Goal: Entertainment & Leisure: Browse casually

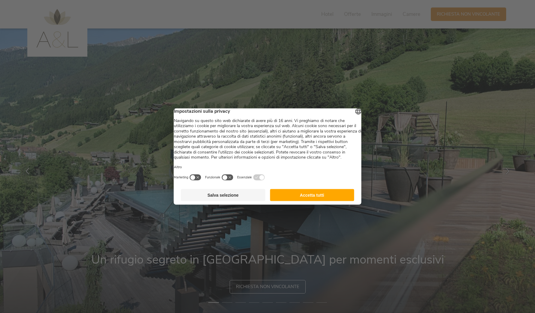
click at [319, 200] on button "Accetta tutti" at bounding box center [312, 195] width 84 height 12
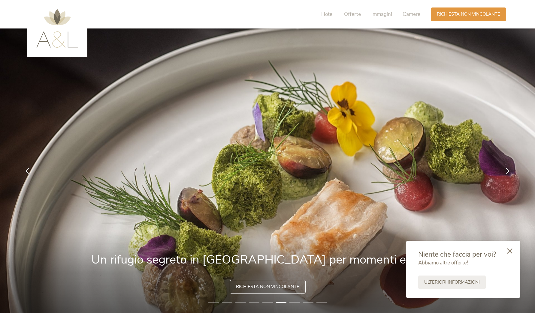
drag, startPoint x: 380, startPoint y: 9, endPoint x: 378, endPoint y: 13, distance: 5.0
click at [380, 8] on div "Hotel Offerte Immagini Camere" at bounding box center [372, 15] width 117 height 14
click at [378, 13] on span "Immagini" at bounding box center [381, 14] width 21 height 7
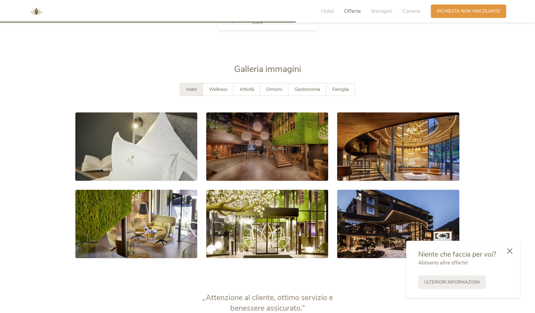
scroll to position [1137, 0]
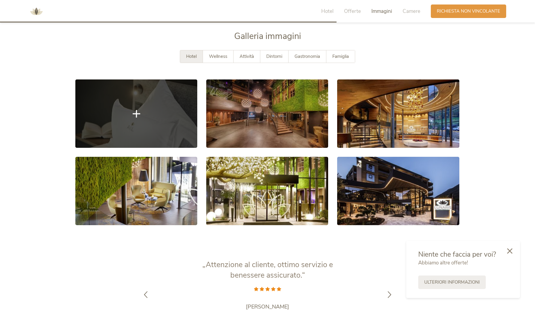
click at [110, 119] on link at bounding box center [136, 114] width 122 height 68
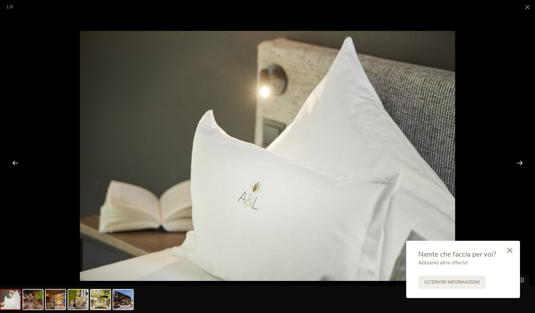
click at [510, 251] on icon at bounding box center [509, 250] width 5 height 5
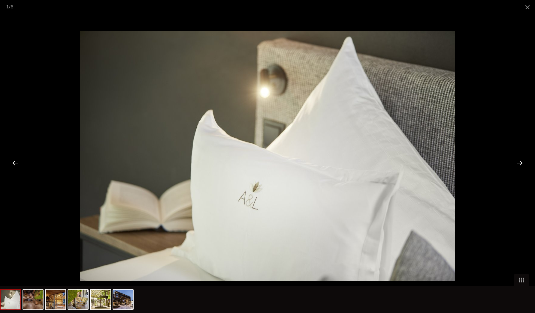
click at [519, 161] on div at bounding box center [519, 163] width 19 height 19
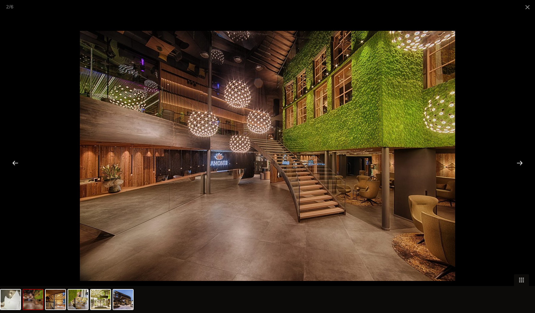
click at [519, 161] on div at bounding box center [519, 163] width 19 height 19
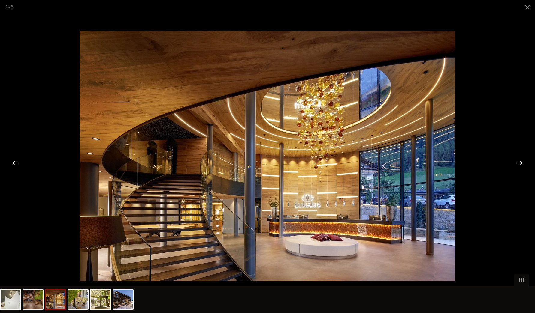
click at [519, 161] on div at bounding box center [519, 163] width 19 height 19
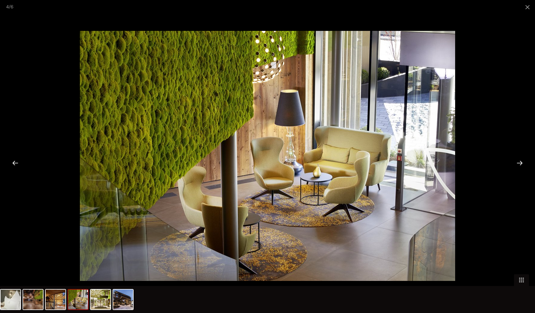
click at [519, 161] on div at bounding box center [519, 163] width 19 height 19
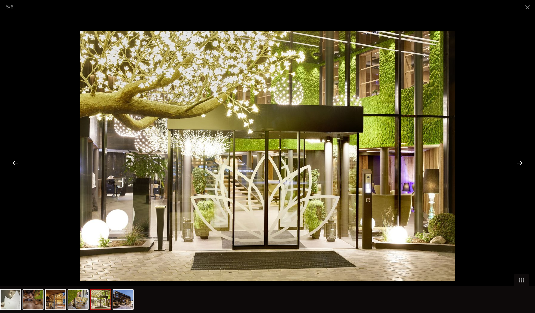
click at [519, 161] on div at bounding box center [519, 163] width 19 height 19
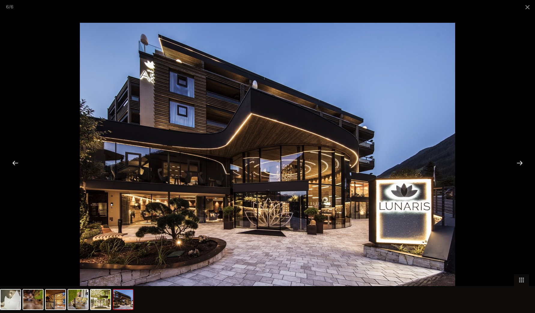
click at [519, 161] on div at bounding box center [519, 163] width 19 height 19
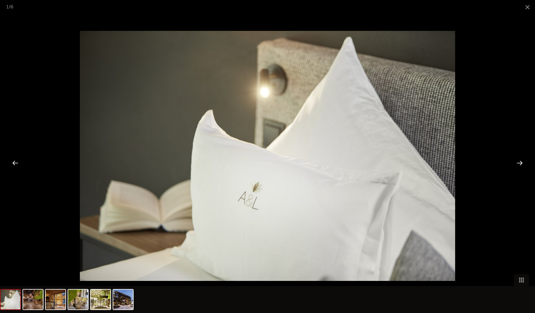
click at [519, 161] on div at bounding box center [519, 163] width 19 height 19
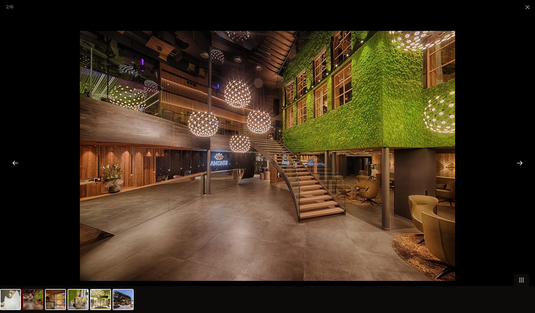
click at [519, 161] on div at bounding box center [519, 163] width 19 height 19
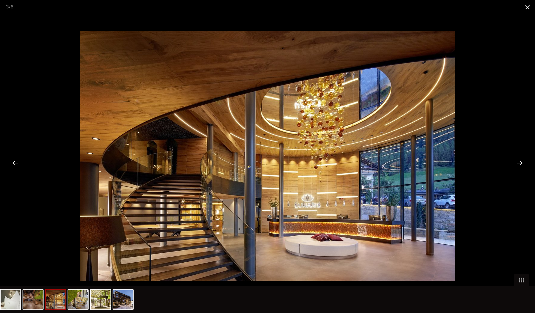
click at [524, 6] on span at bounding box center [527, 7] width 15 height 14
